Goal: Transaction & Acquisition: Subscribe to service/newsletter

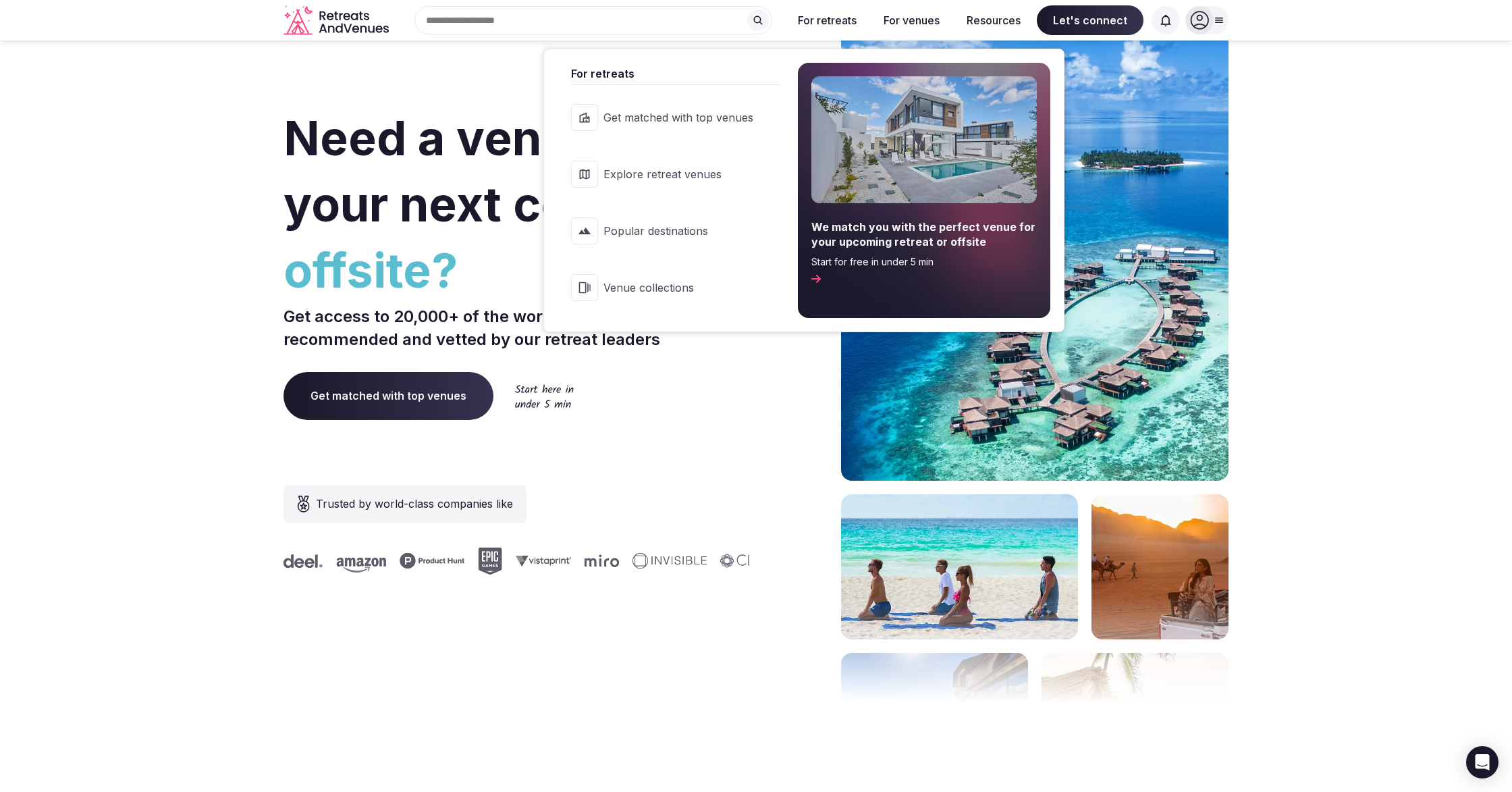
click at [821, 17] on button "For retreats" at bounding box center [827, 20] width 81 height 30
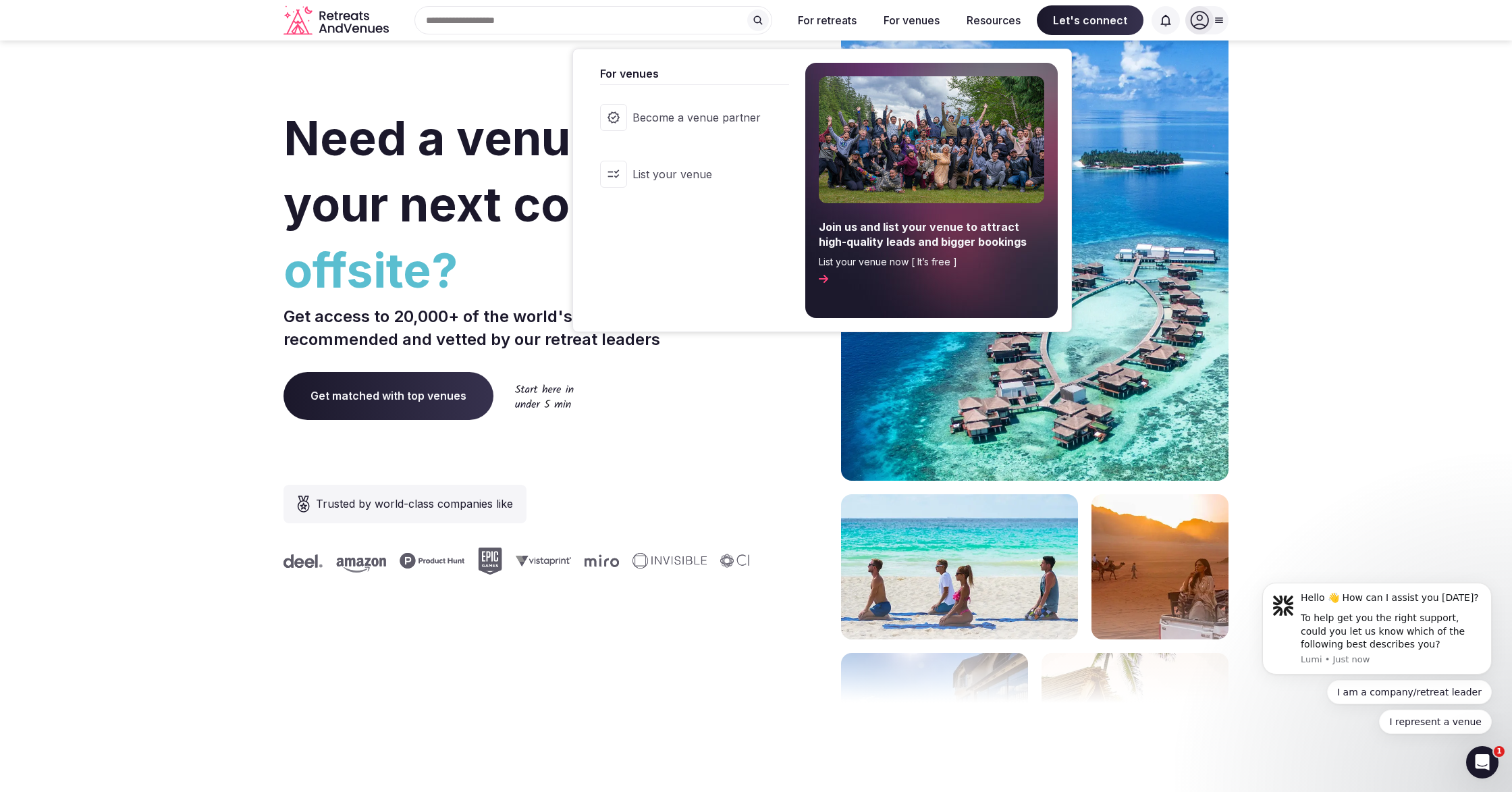
click at [703, 117] on span "Become a venue partner" at bounding box center [696, 118] width 128 height 15
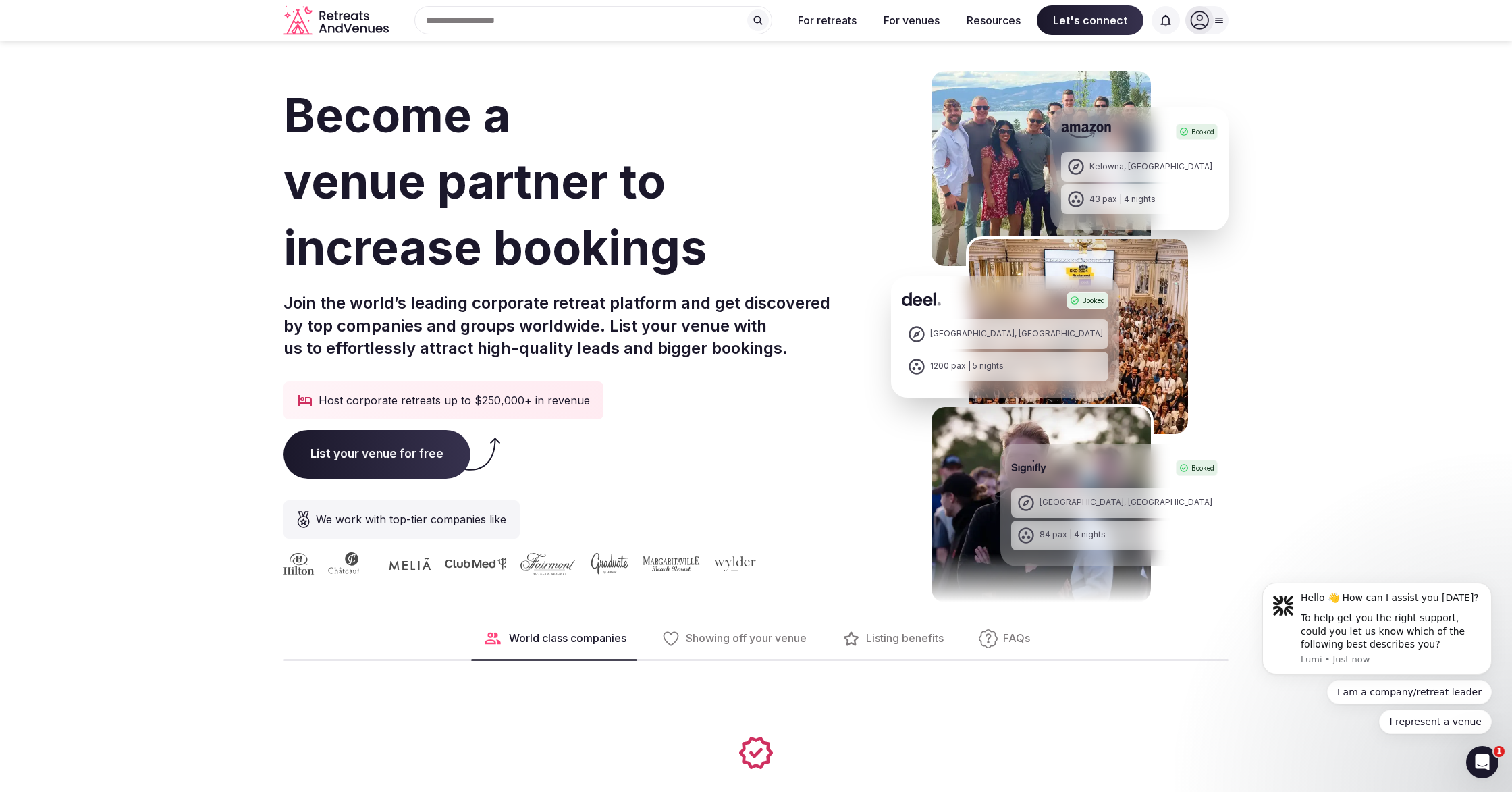
scroll to position [8, 0]
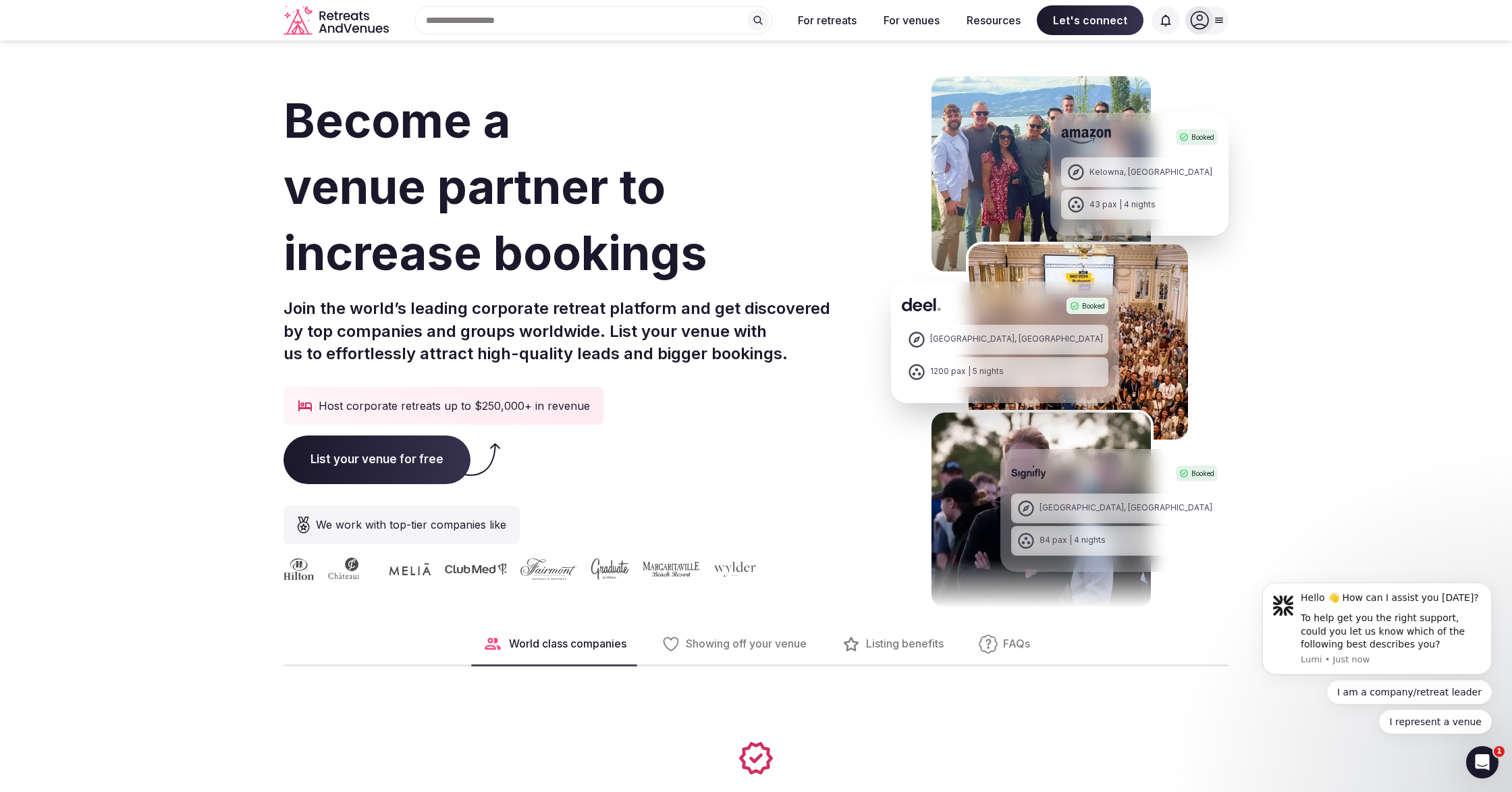
click at [722, 637] on span "Showing off your venue" at bounding box center [746, 644] width 121 height 15
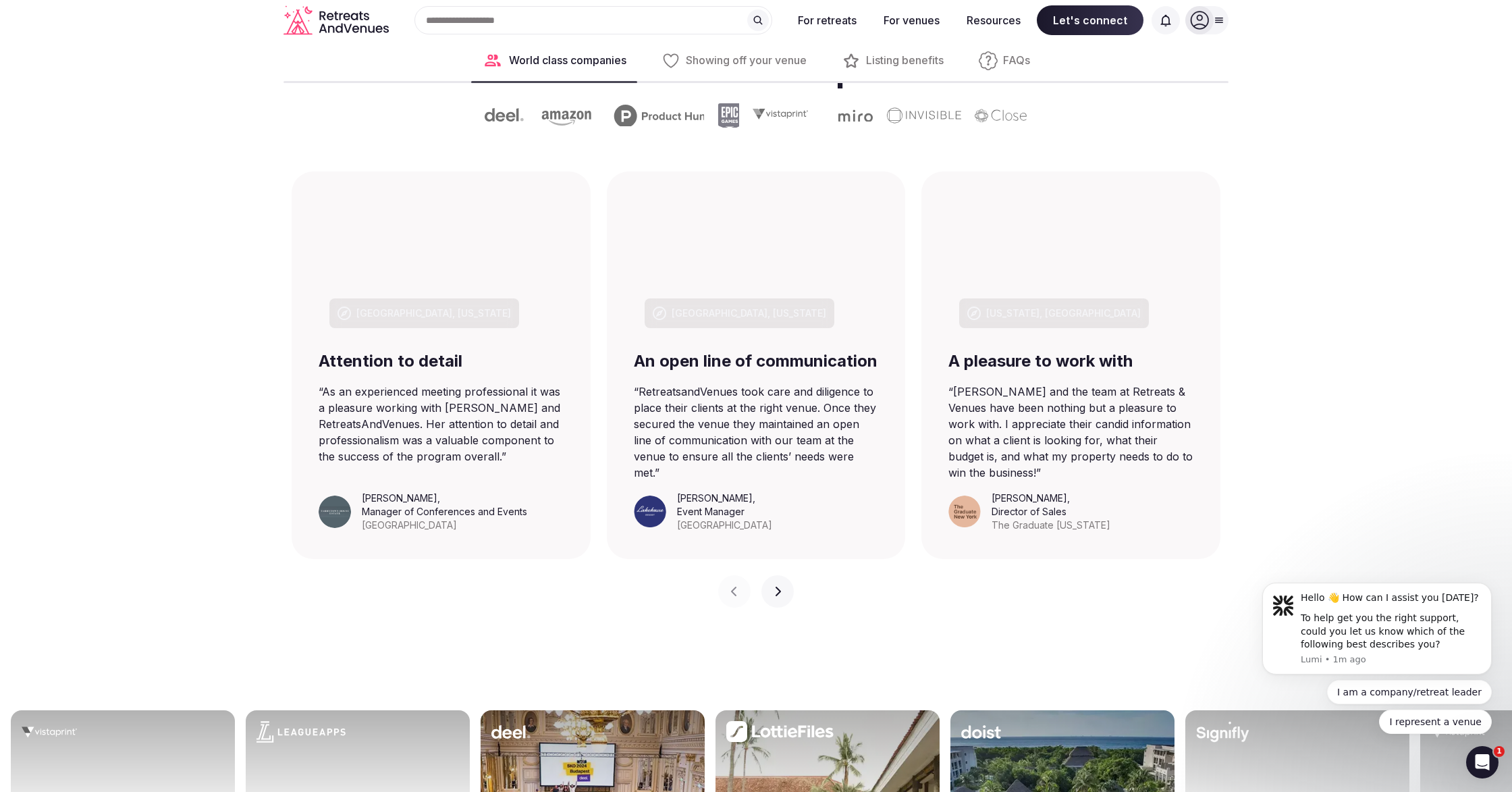
scroll to position [791, 0]
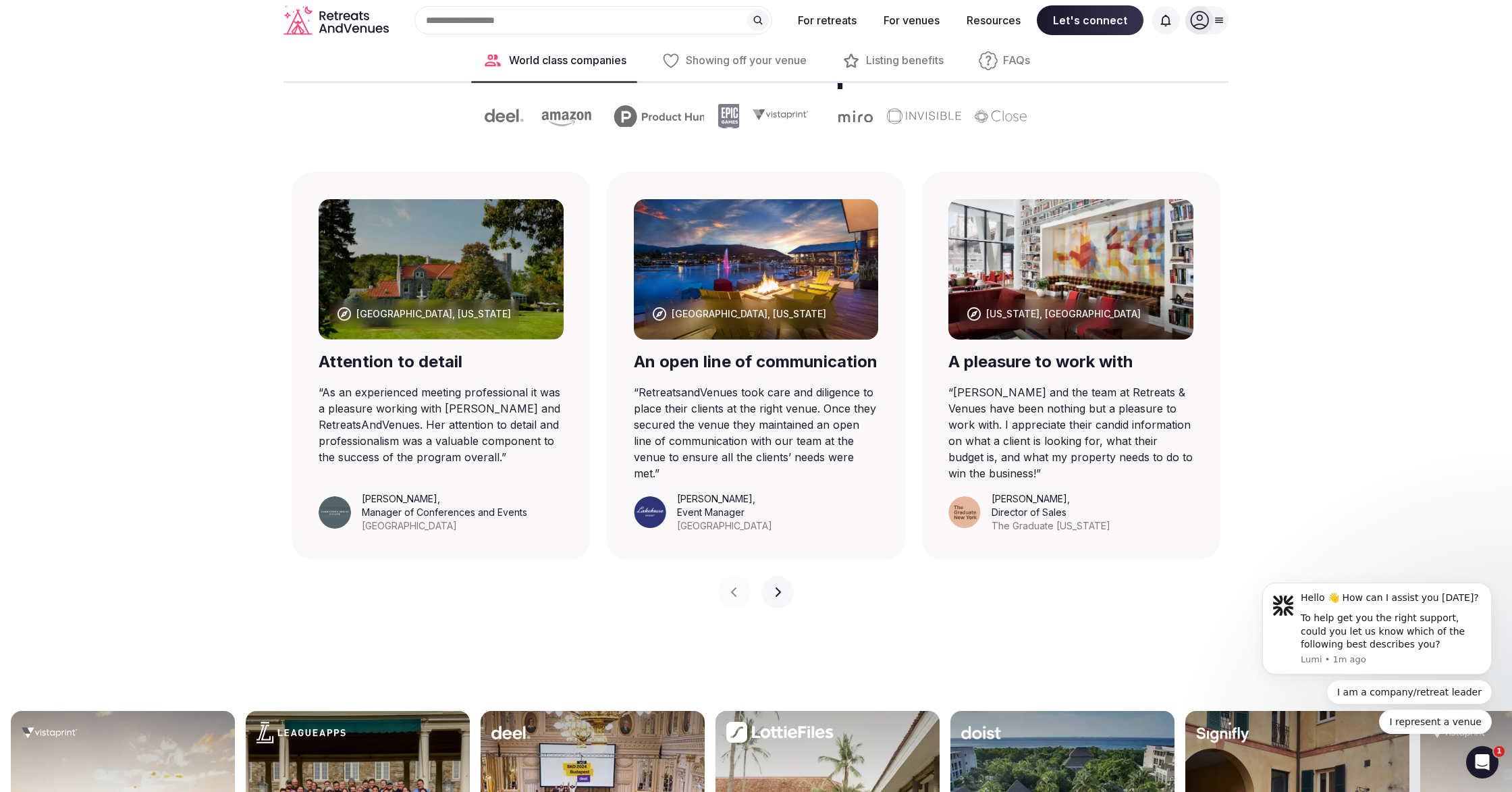
click at [777, 598] on icon "button" at bounding box center [777, 592] width 11 height 11
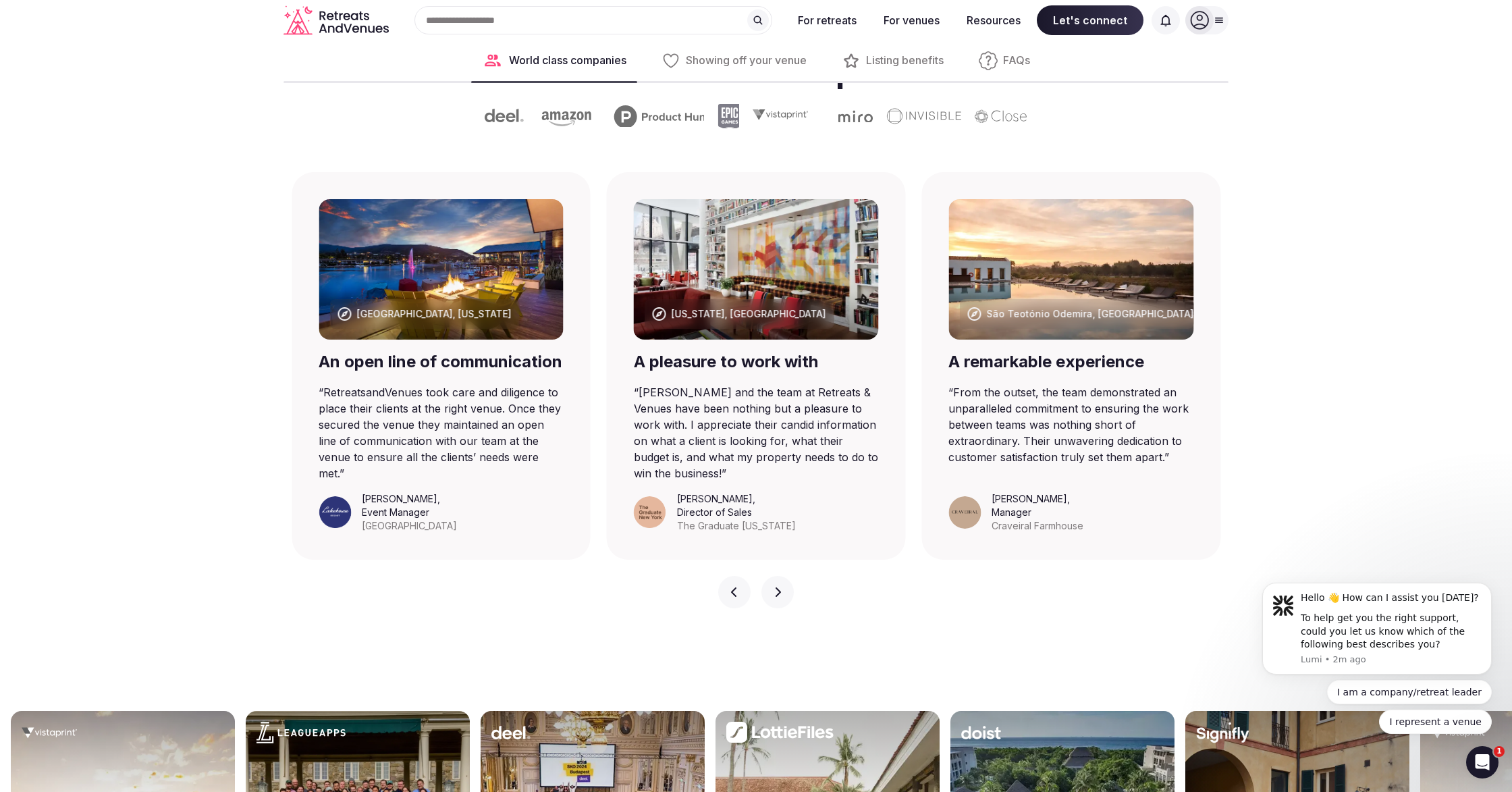
click at [734, 598] on icon "button" at bounding box center [734, 592] width 11 height 11
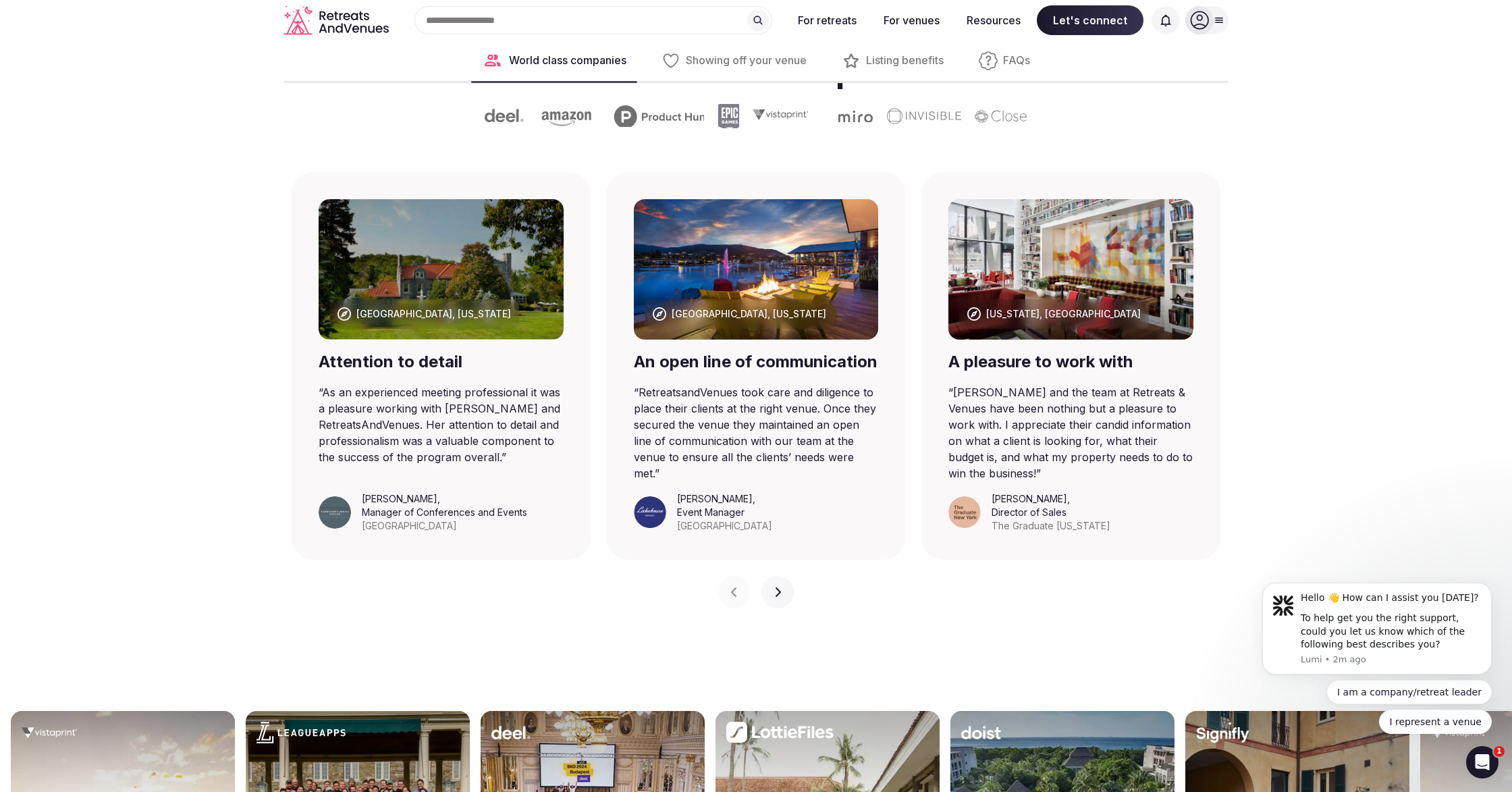
click at [775, 598] on icon "button" at bounding box center [777, 592] width 11 height 11
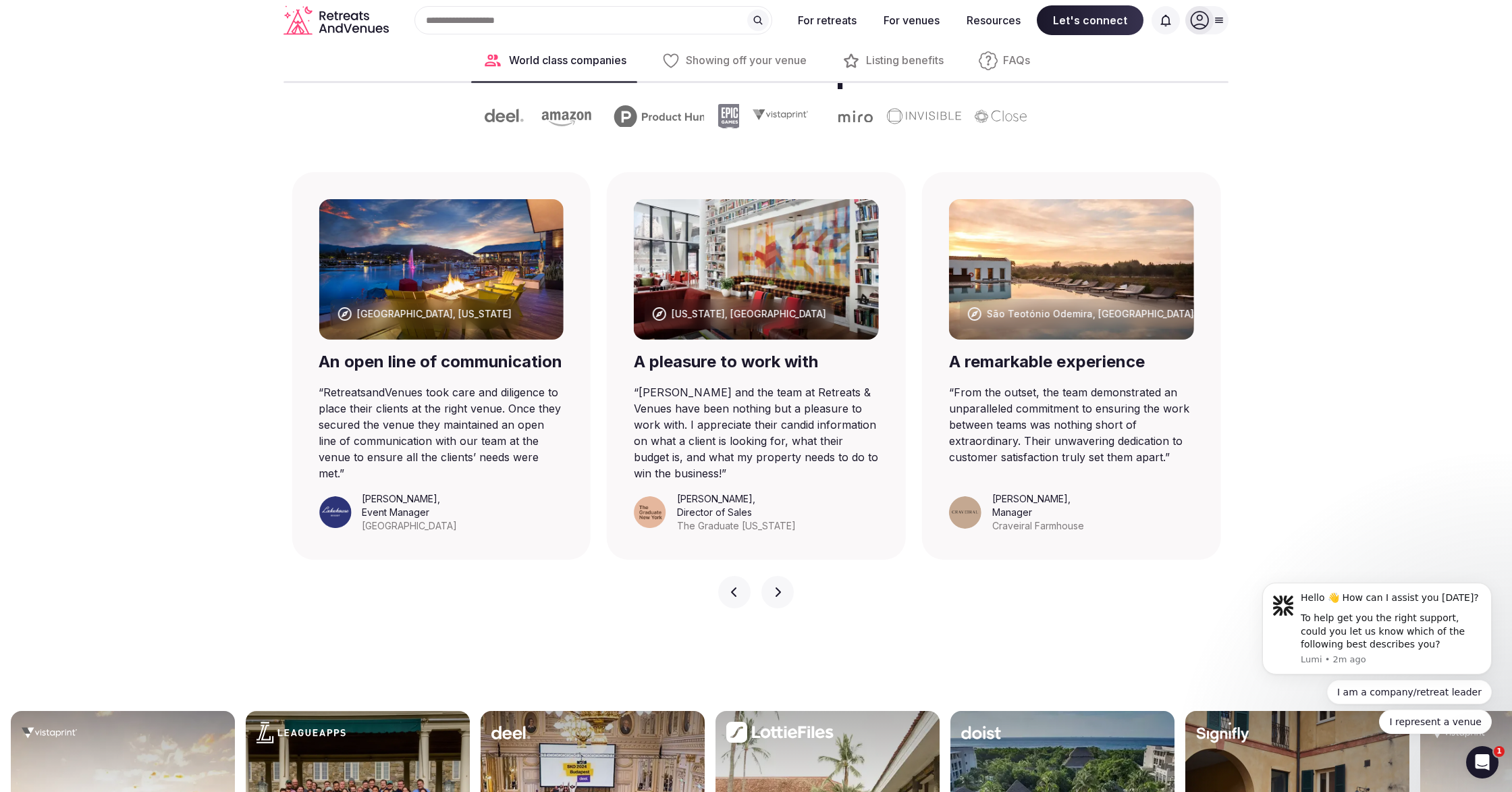
click at [775, 598] on icon "button" at bounding box center [777, 592] width 11 height 11
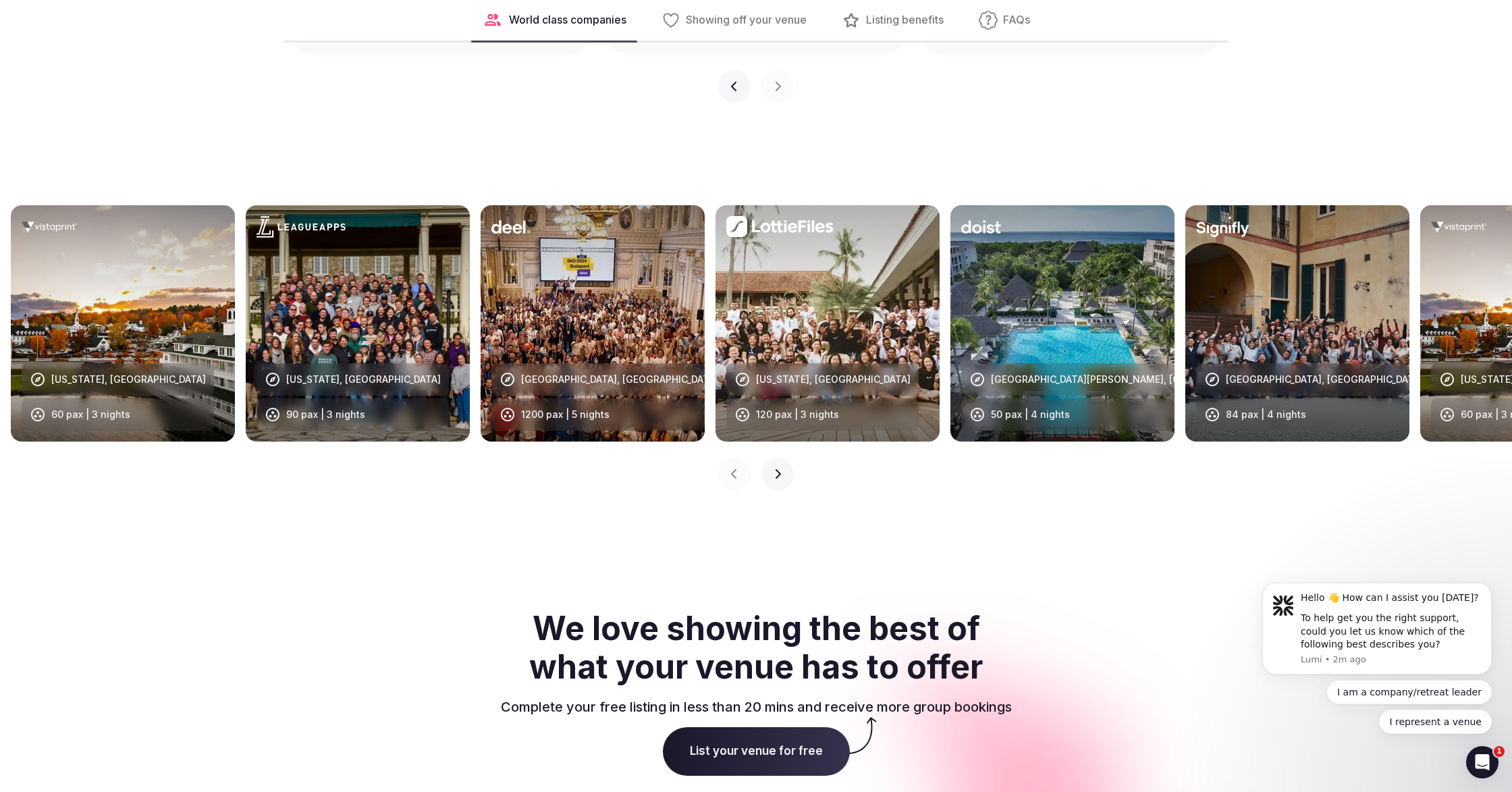
scroll to position [1312, 0]
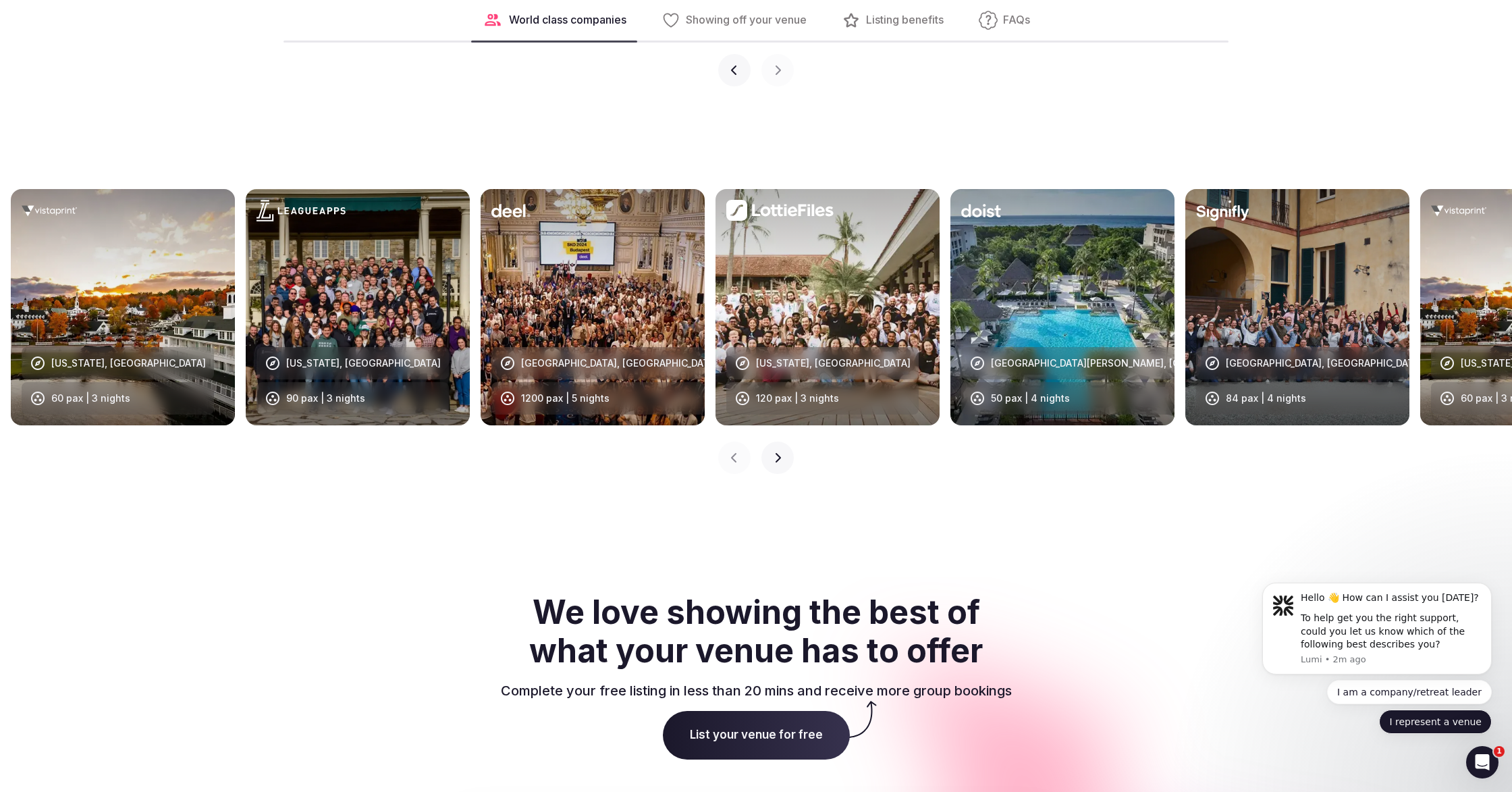
click at [1414, 722] on button "I represent a venue" at bounding box center [1435, 722] width 112 height 24
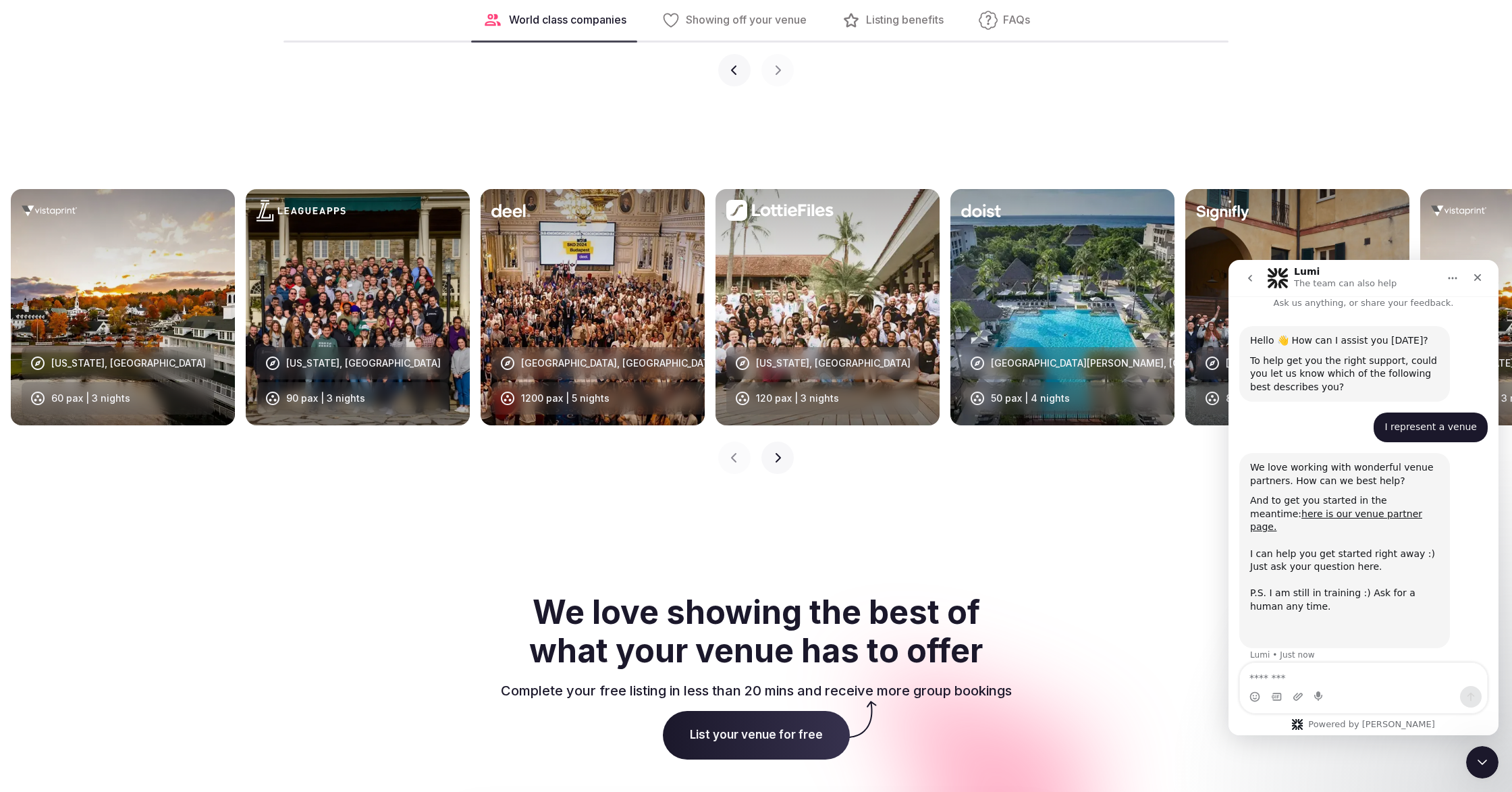
scroll to position [62, 0]
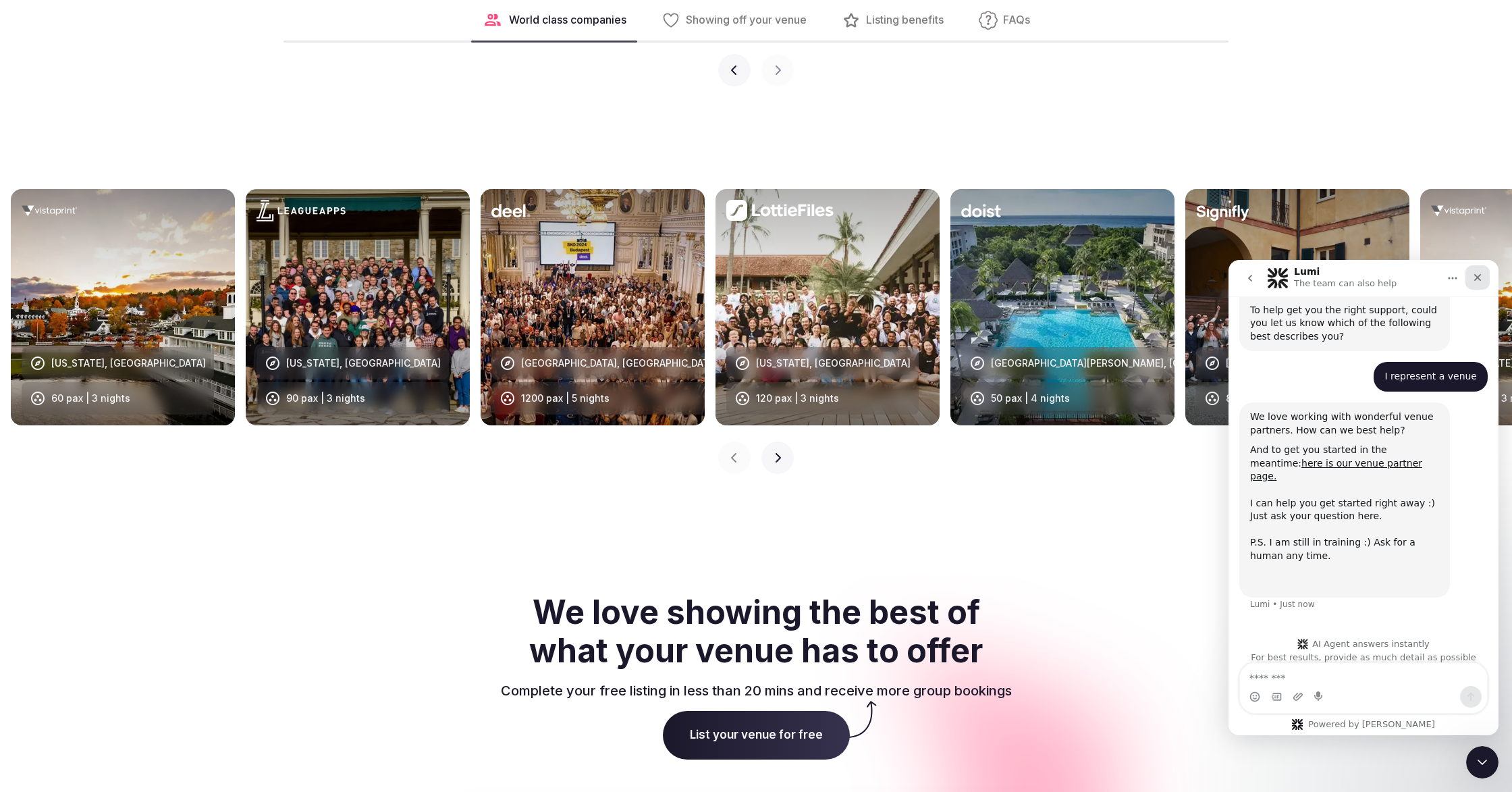
click at [1471, 282] on div "Close" at bounding box center [1477, 278] width 24 height 24
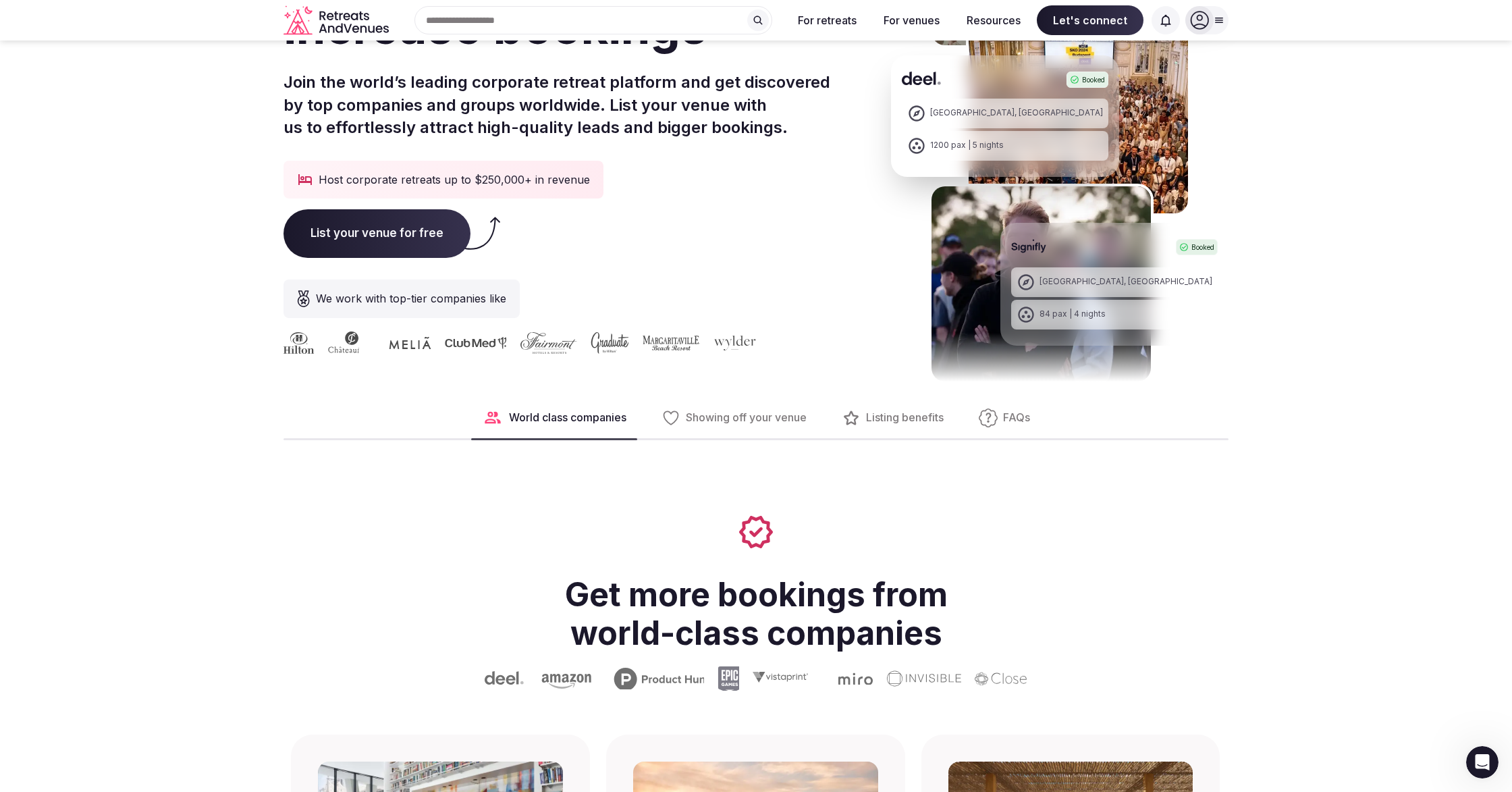
scroll to position [0, 0]
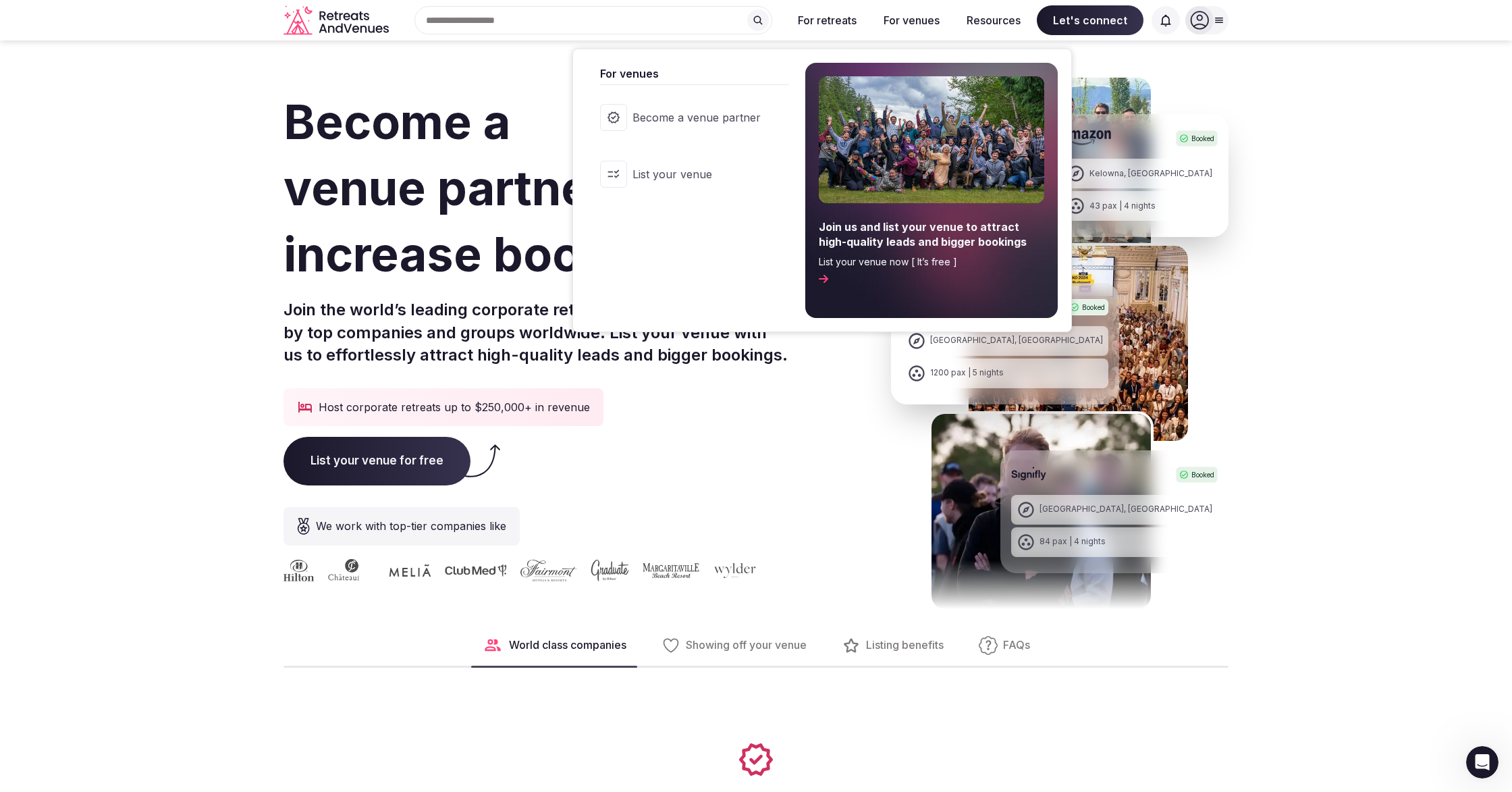
click at [686, 120] on span "Become a venue partner" at bounding box center [696, 118] width 128 height 15
